Goal: Information Seeking & Learning: Learn about a topic

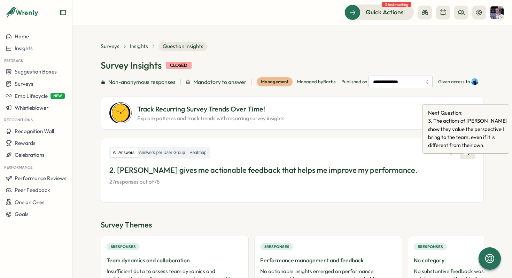
click at [465, 156] on icon at bounding box center [467, 153] width 7 height 7
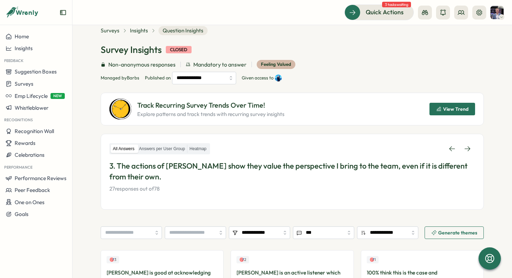
scroll to position [22, 0]
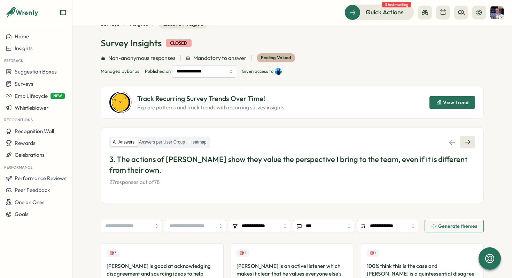
click at [469, 139] on icon at bounding box center [467, 142] width 7 height 7
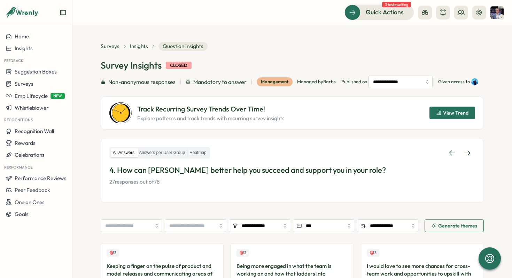
click at [475, 168] on div "All Answers Answers per User Group Heatmap 4. How can [PERSON_NAME] better help…" at bounding box center [292, 170] width 383 height 65
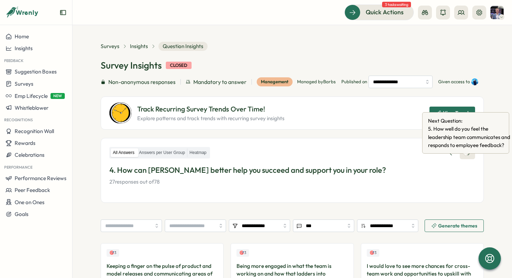
click at [466, 156] on icon at bounding box center [467, 153] width 7 height 7
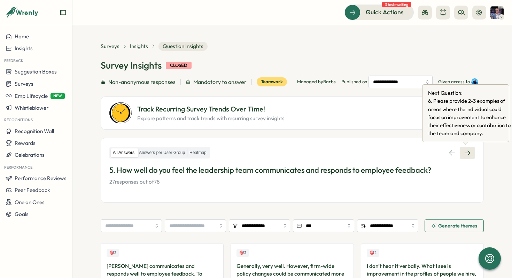
click at [468, 153] on icon at bounding box center [467, 153] width 7 height 7
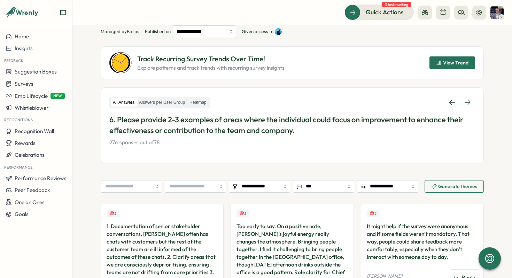
scroll to position [81, 0]
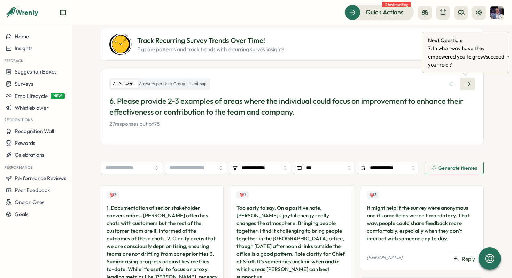
click at [469, 83] on link at bounding box center [467, 84] width 15 height 13
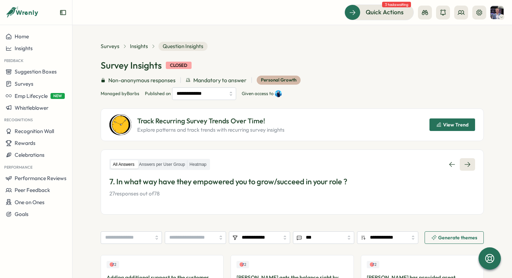
click at [469, 162] on link at bounding box center [467, 164] width 15 height 13
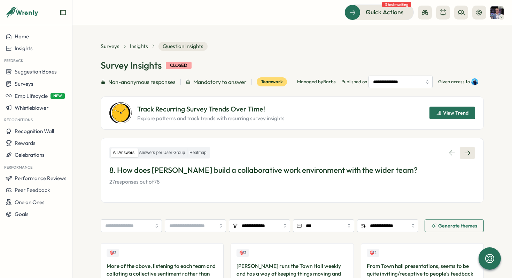
click at [471, 155] on link at bounding box center [467, 153] width 15 height 13
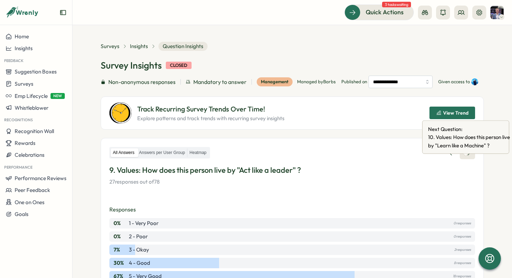
click at [465, 156] on icon at bounding box center [467, 153] width 7 height 7
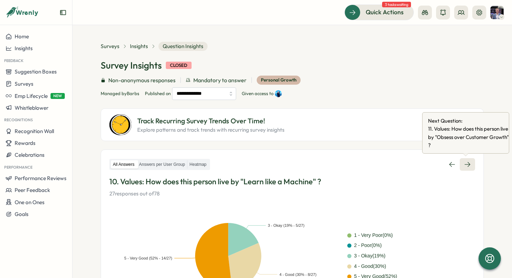
click at [466, 165] on icon at bounding box center [467, 164] width 7 height 7
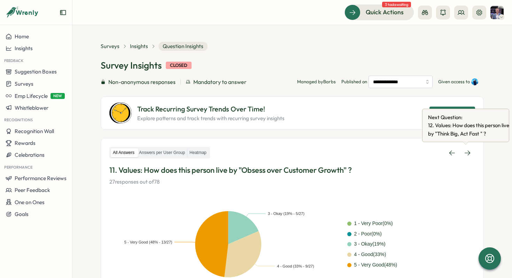
click at [466, 144] on body "**********" at bounding box center [256, 139] width 512 height 278
click at [467, 150] on icon at bounding box center [467, 153] width 7 height 7
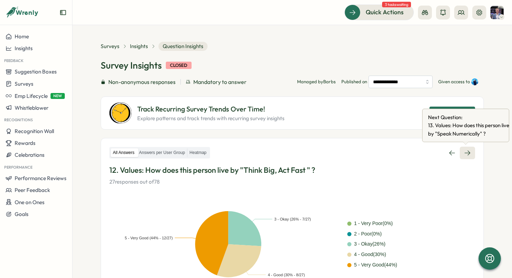
click at [466, 153] on icon at bounding box center [468, 153] width 6 height 5
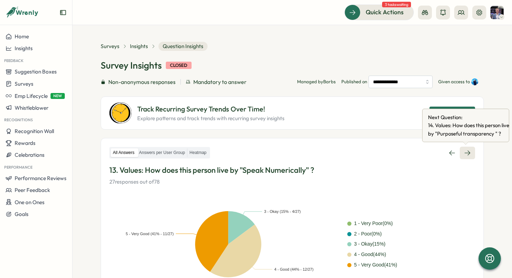
click at [471, 154] on link at bounding box center [467, 153] width 15 height 13
